Goal: Transaction & Acquisition: Book appointment/travel/reservation

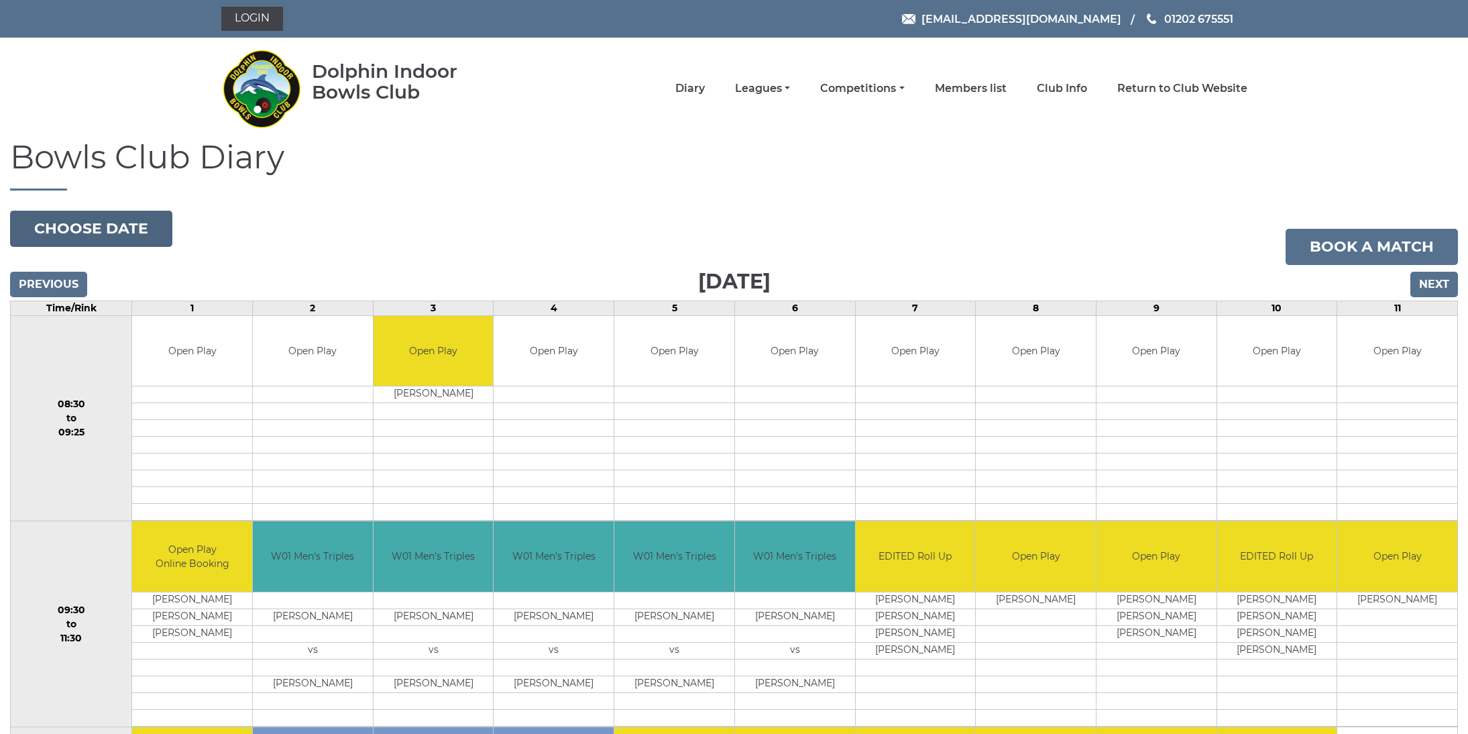
click at [81, 229] on button "Choose date" at bounding box center [91, 229] width 162 height 36
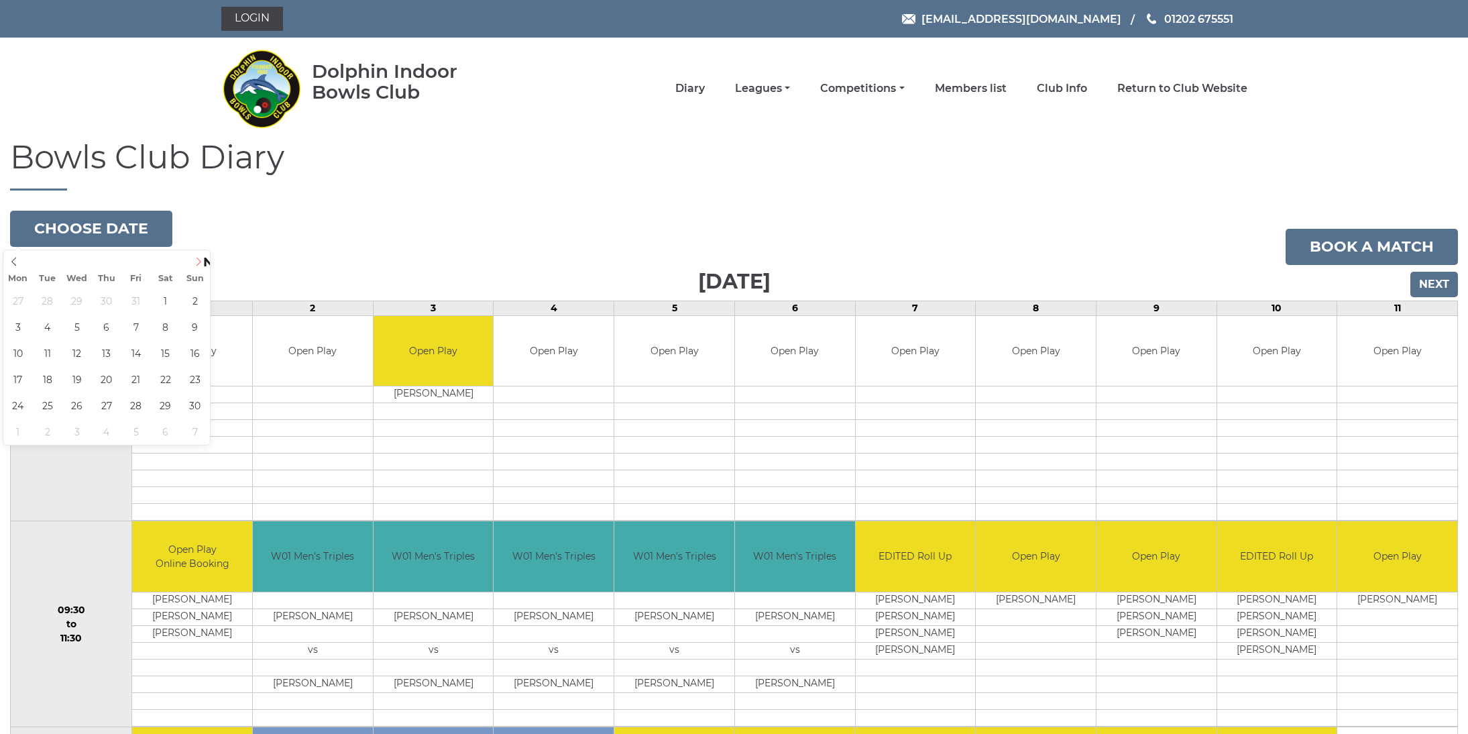
click at [192, 262] on span at bounding box center [199, 259] width 22 height 19
type input "2025-11-03"
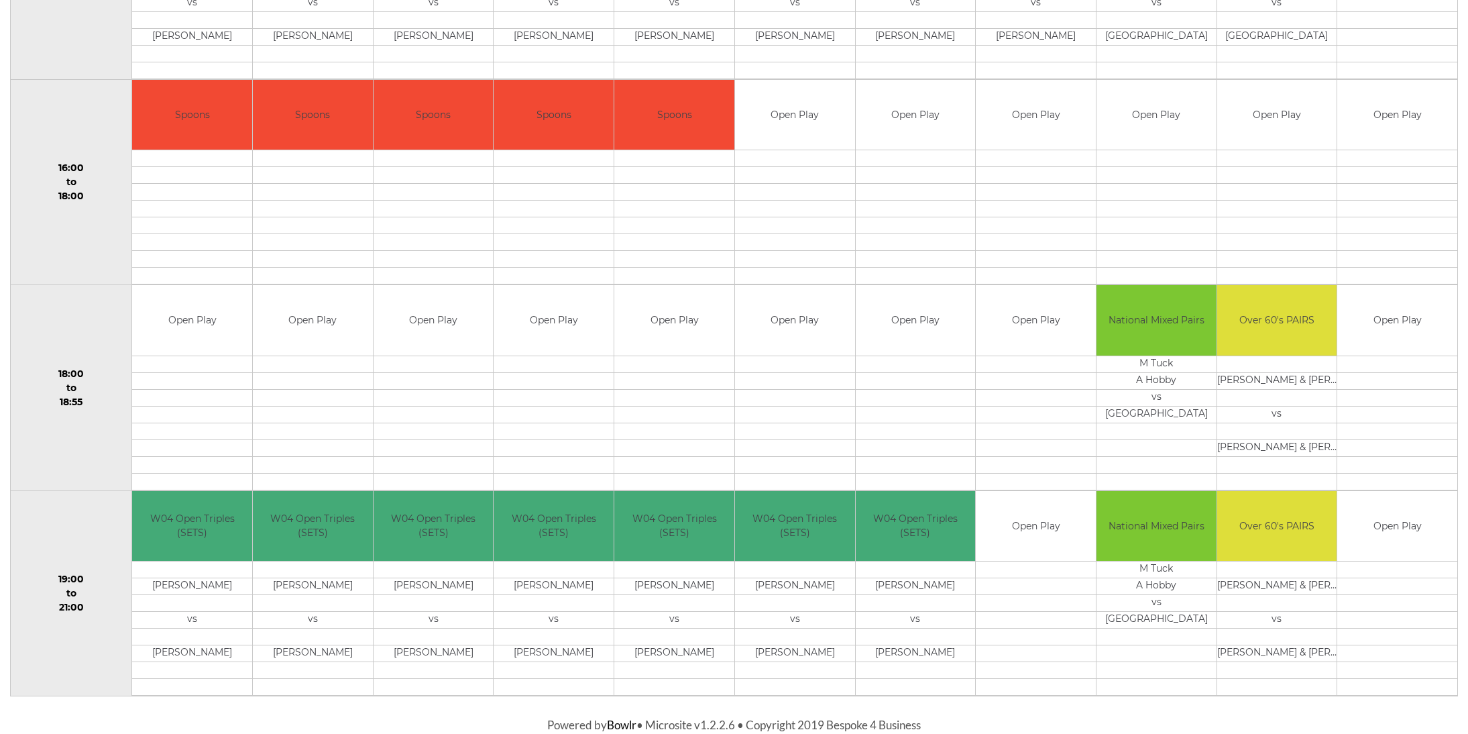
scroll to position [1058, 0]
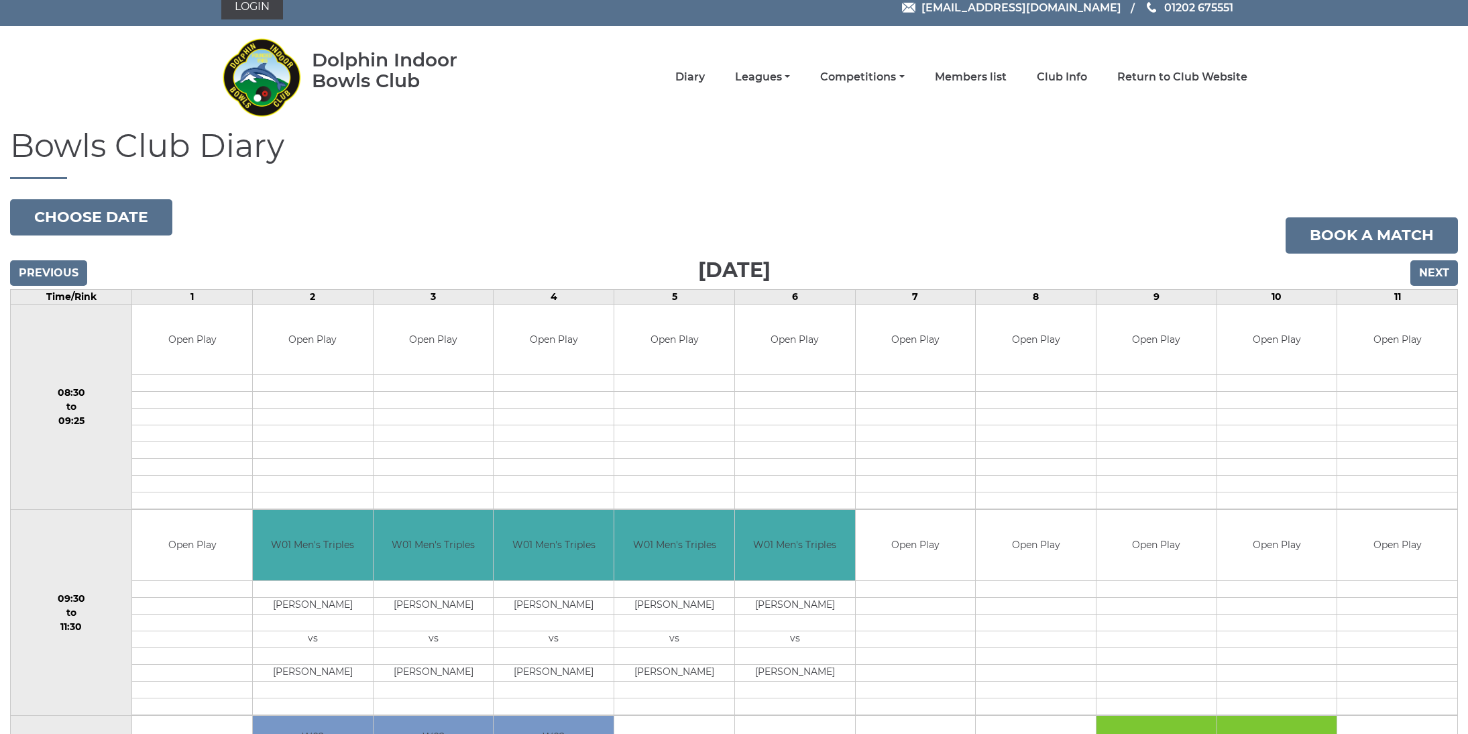
scroll to position [9, 0]
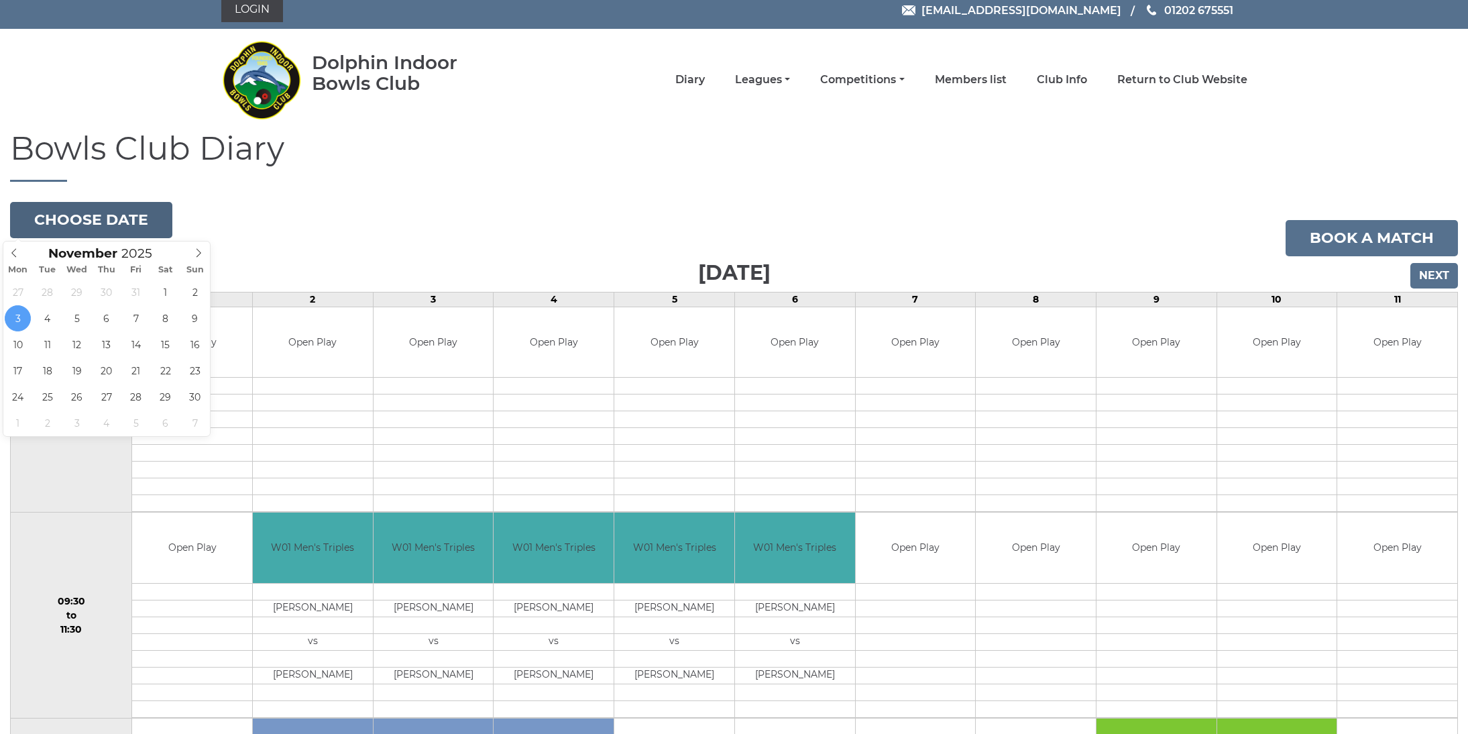
click at [85, 221] on button "Choose date" at bounding box center [91, 220] width 162 height 36
type input "[DATE]"
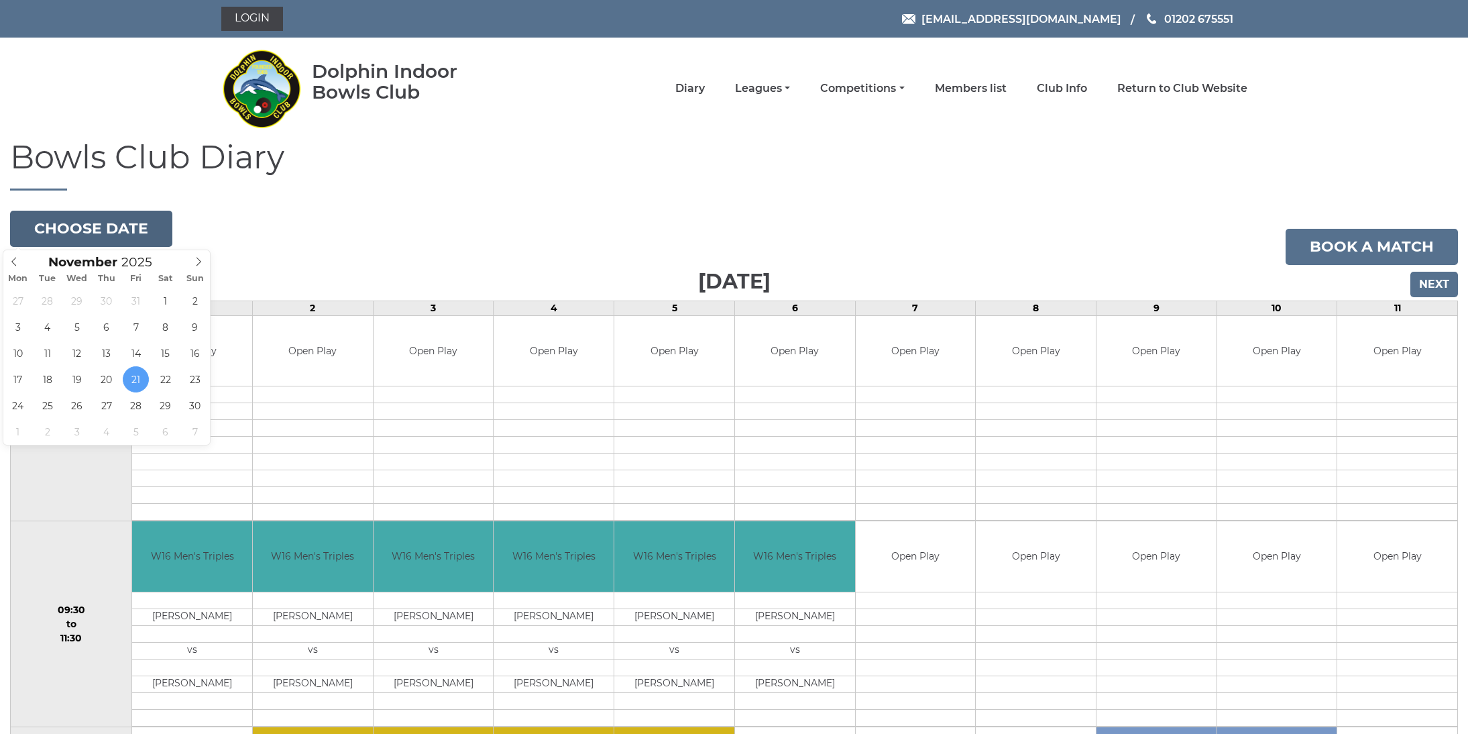
click at [109, 226] on button "Choose date" at bounding box center [91, 229] width 162 height 36
click at [11, 263] on icon at bounding box center [13, 261] width 9 height 9
type input "2025-10-13"
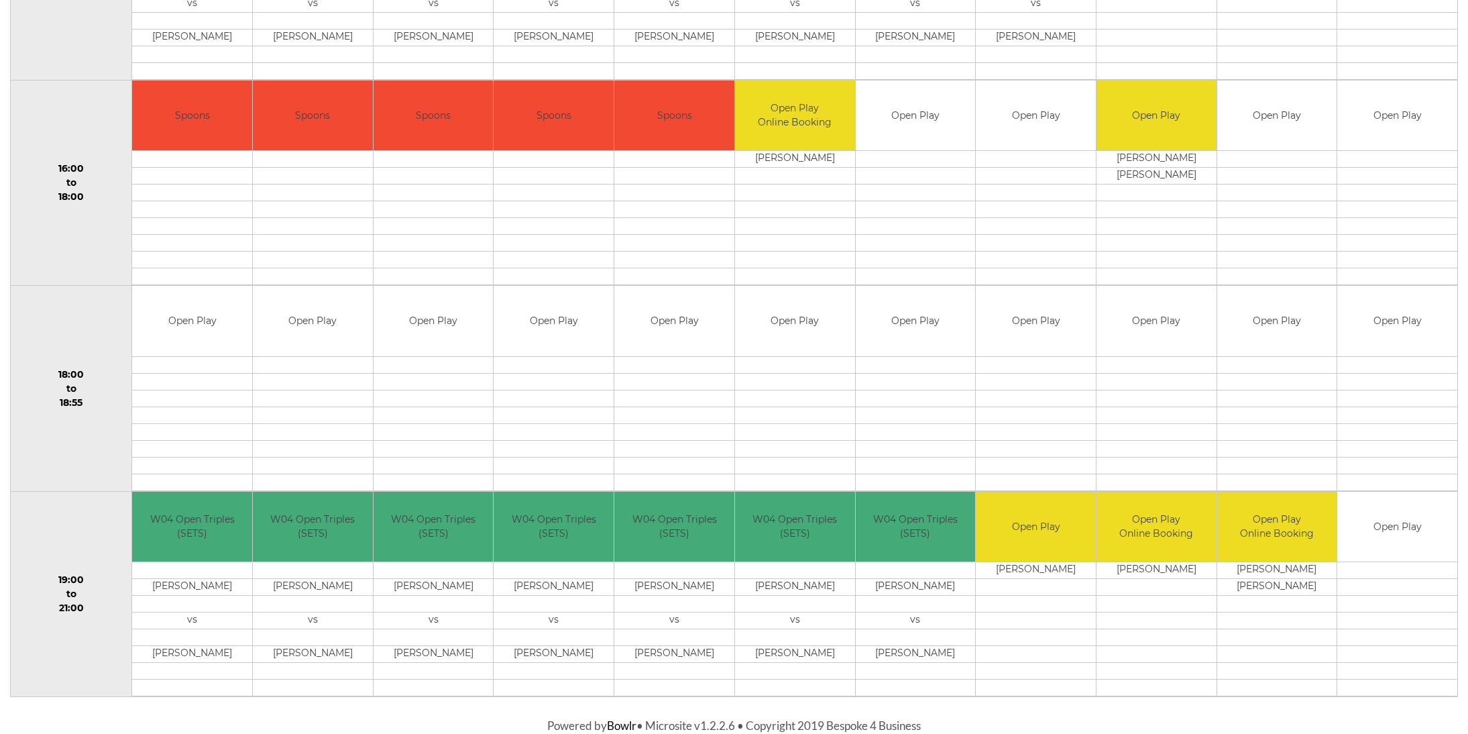
scroll to position [1058, 0]
click at [1404, 461] on td at bounding box center [1397, 465] width 120 height 17
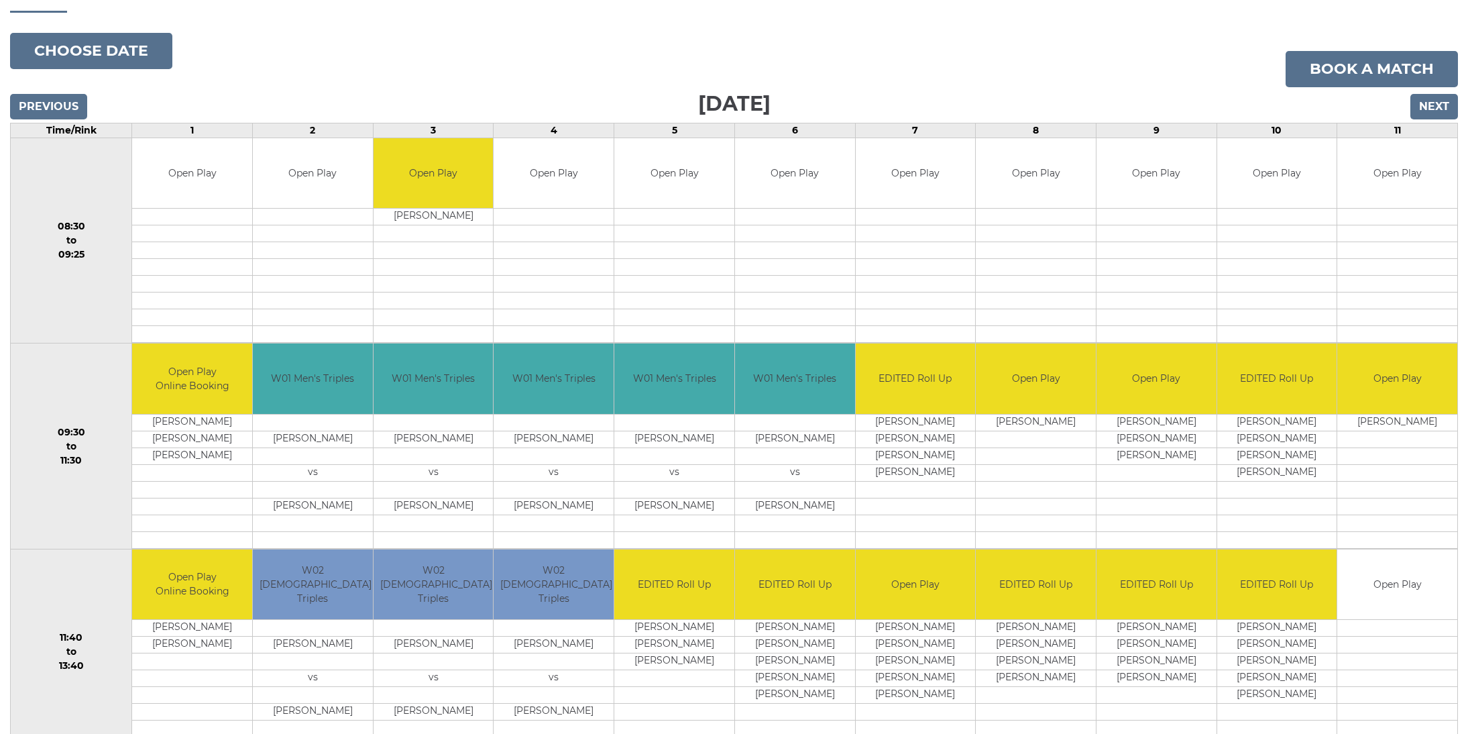
scroll to position [0, 0]
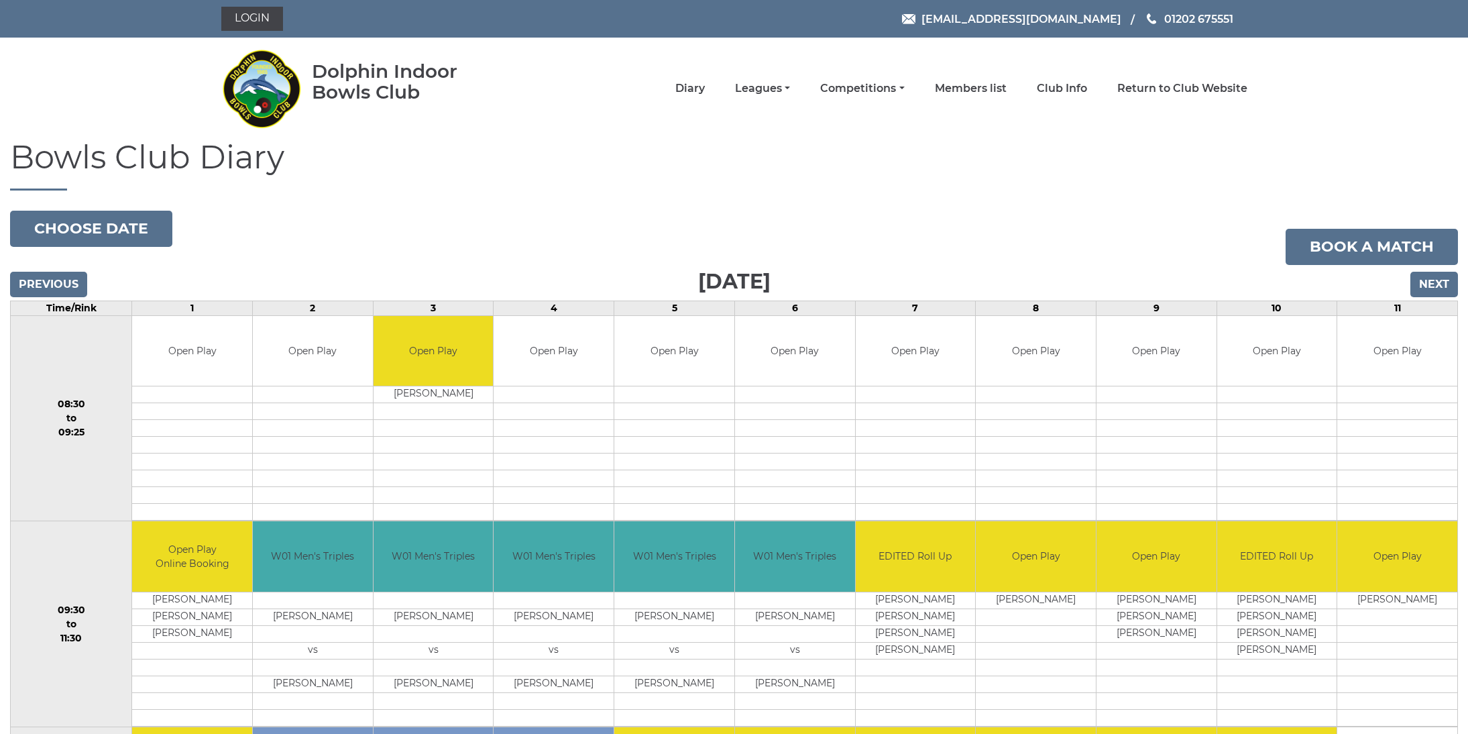
click at [1425, 281] on input "Next" at bounding box center [1434, 284] width 48 height 25
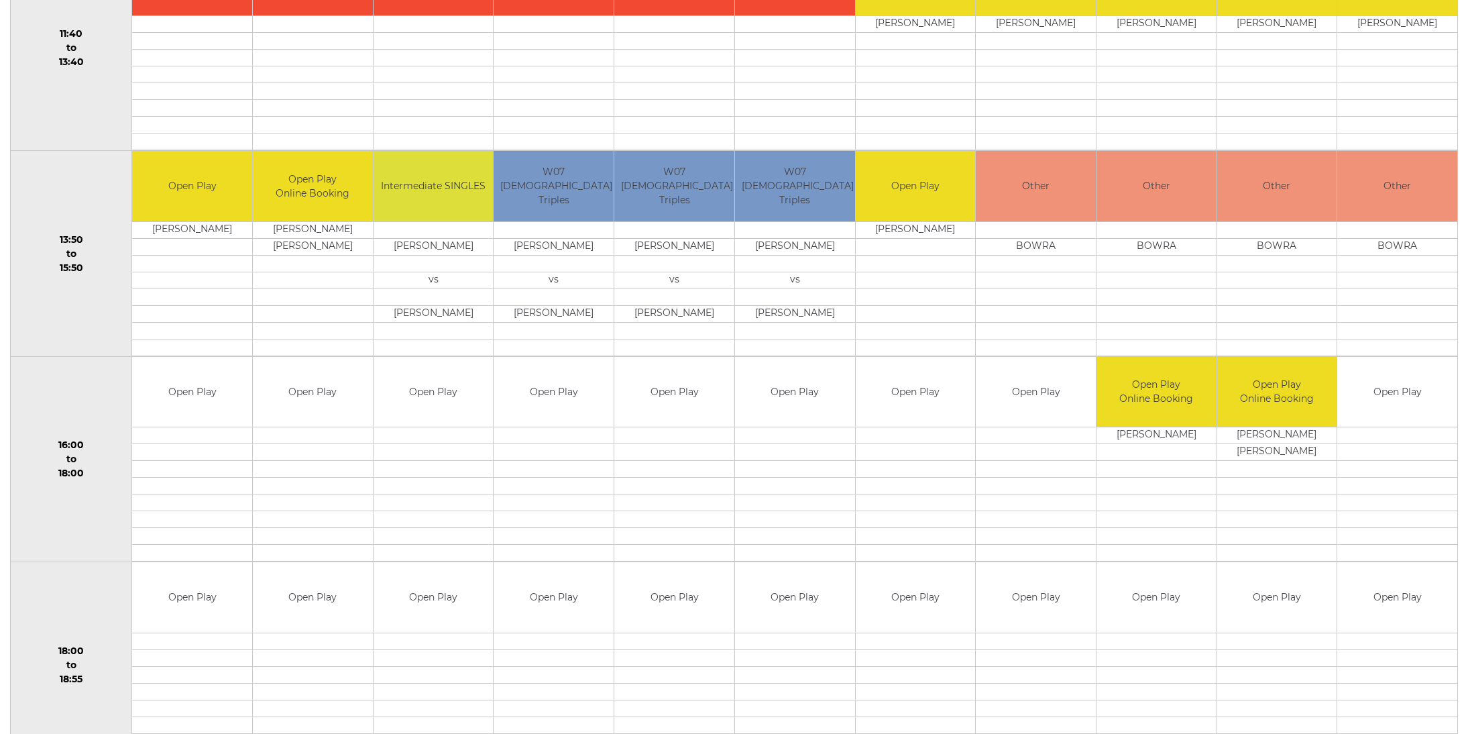
scroll to position [783, 0]
